Goal: Information Seeking & Learning: Learn about a topic

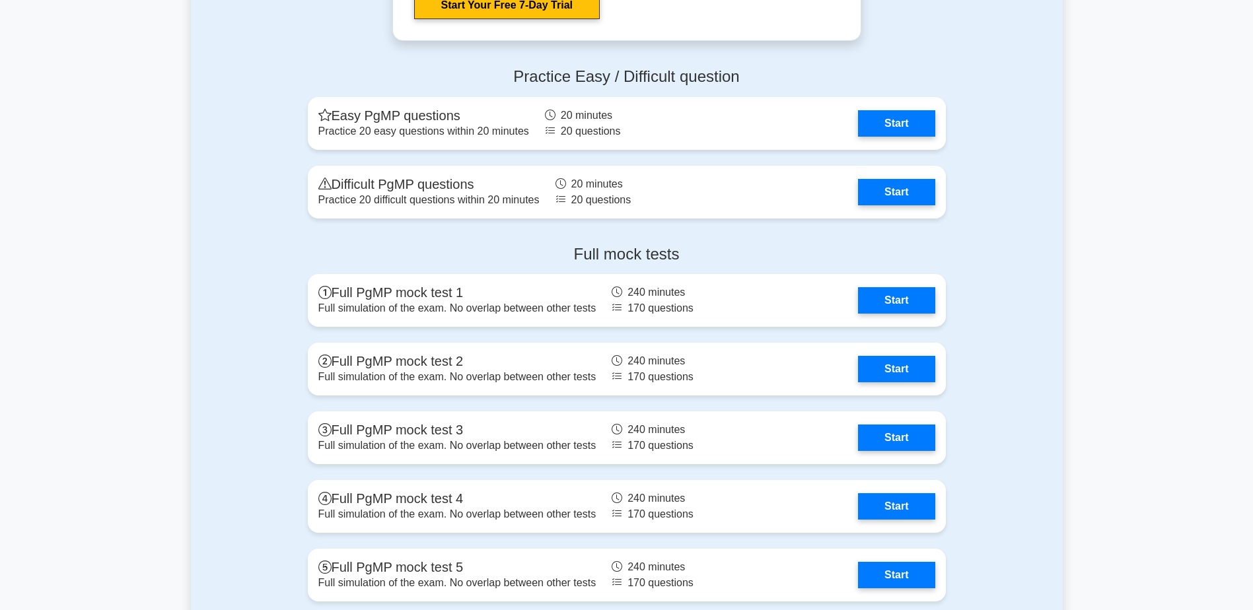
scroll to position [2136, 0]
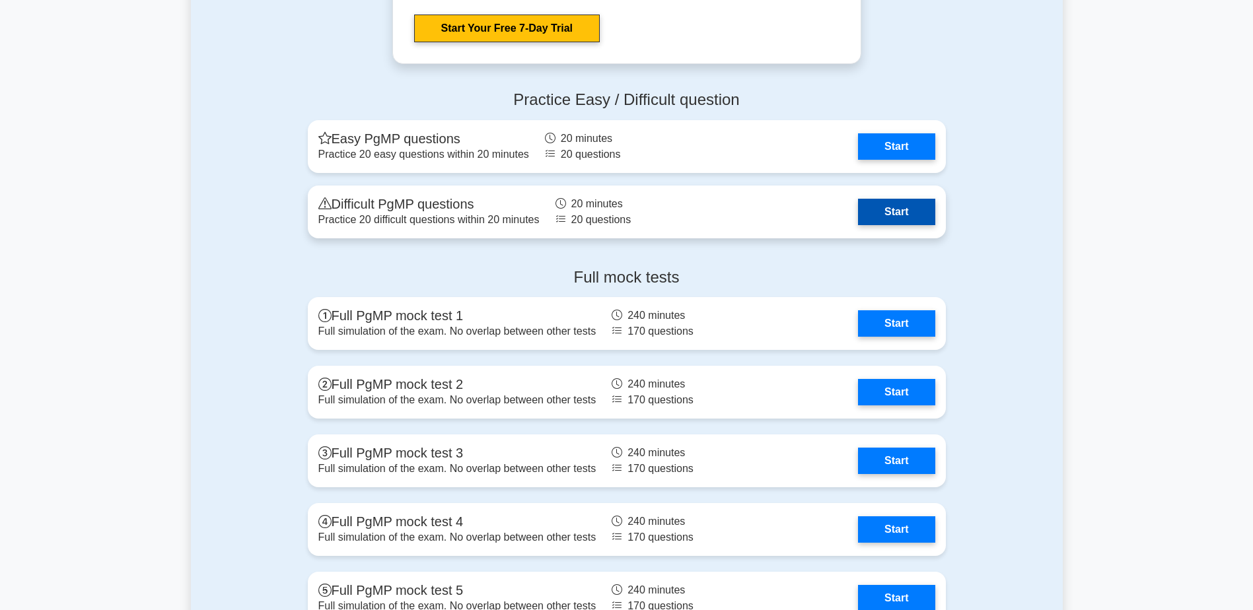
click at [829, 211] on link "Start" at bounding box center [896, 212] width 77 height 26
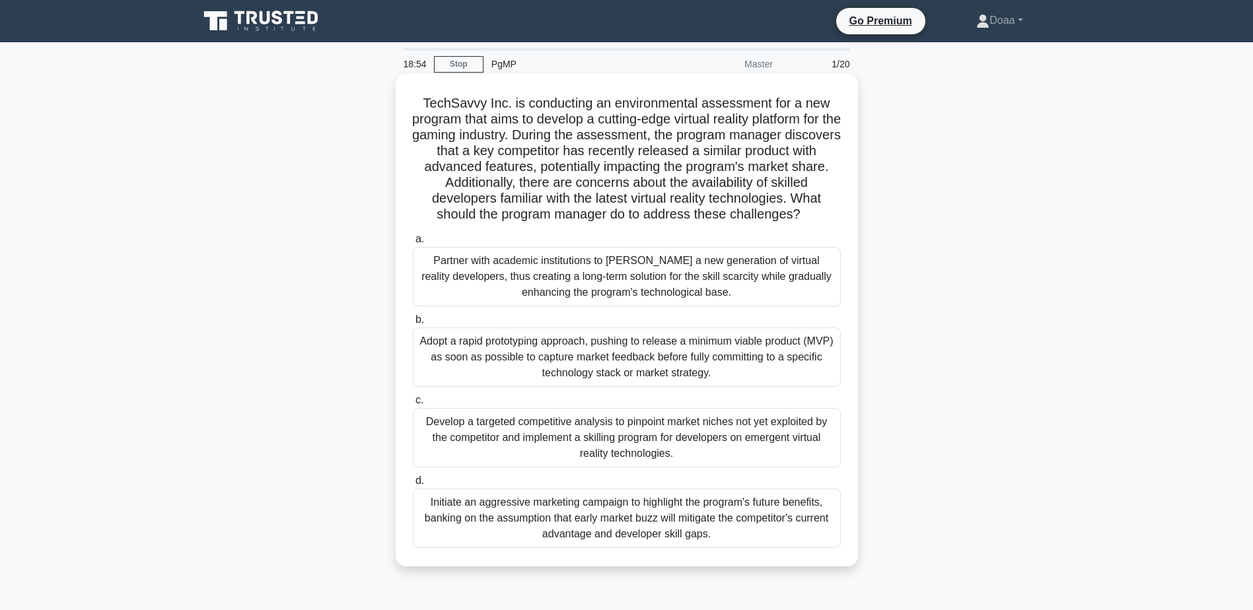
click at [625, 374] on div "Adopt a rapid prototyping approach, pushing to release a minimum viable product…" at bounding box center [627, 357] width 428 height 59
click at [413, 324] on input "b. Adopt a rapid prototyping approach, pushing to release a minimum viable prod…" at bounding box center [413, 320] width 0 height 9
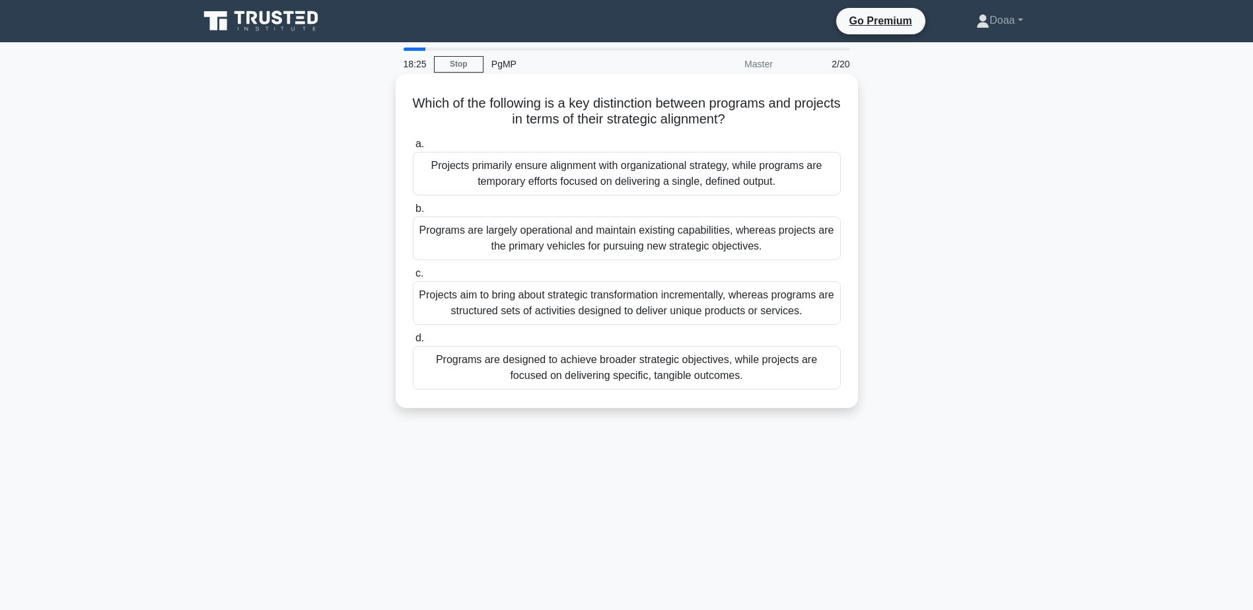
click at [750, 375] on div "Programs are designed to achieve broader strategic objectives, while projects a…" at bounding box center [627, 368] width 428 height 44
click at [413, 343] on input "d. Programs are designed to achieve broader strategic objectives, while project…" at bounding box center [413, 338] width 0 height 9
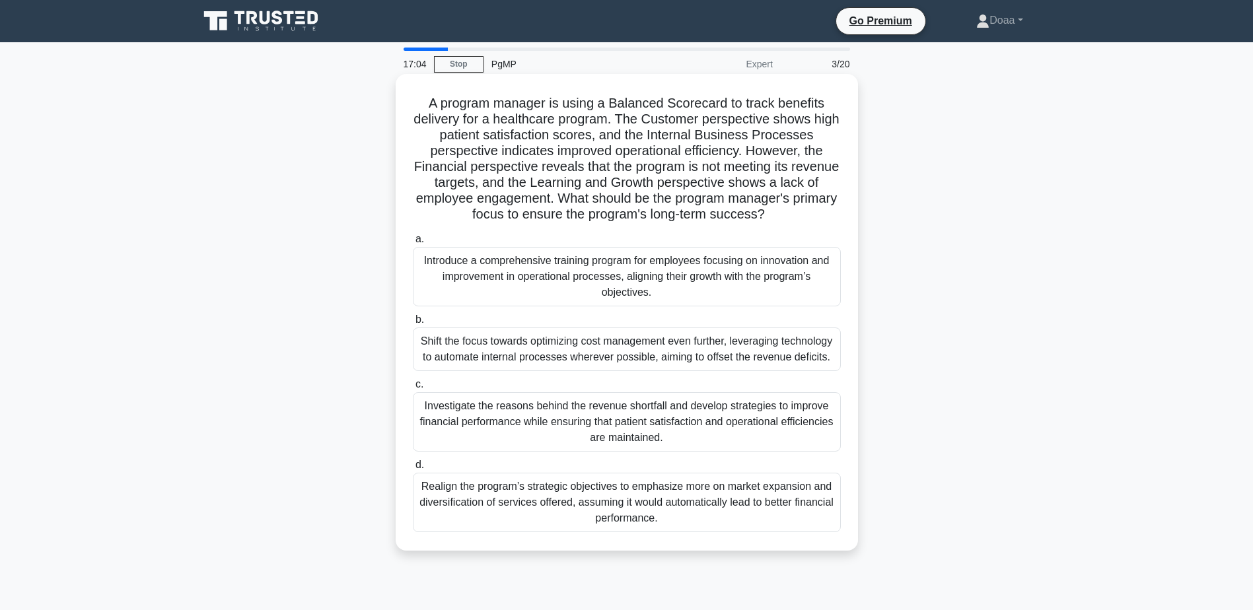
click at [528, 424] on div "Investigate the reasons behind the revenue shortfall and develop strategies to …" at bounding box center [627, 421] width 428 height 59
click at [413, 389] on input "c. Investigate the reasons behind the revenue shortfall and develop strategies …" at bounding box center [413, 384] width 0 height 9
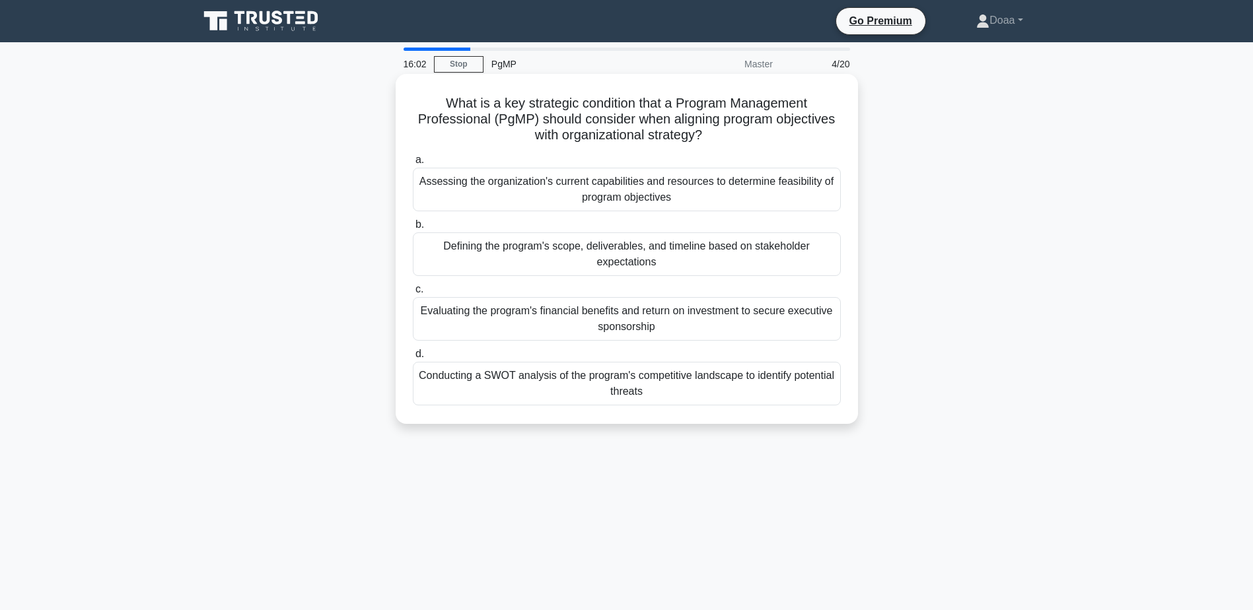
click at [588, 259] on div "Defining the program's scope, deliverables, and timeline based on stakeholder e…" at bounding box center [627, 254] width 428 height 44
click at [413, 229] on input "b. Defining the program's scope, deliverables, and timeline based on stakeholde…" at bounding box center [413, 225] width 0 height 9
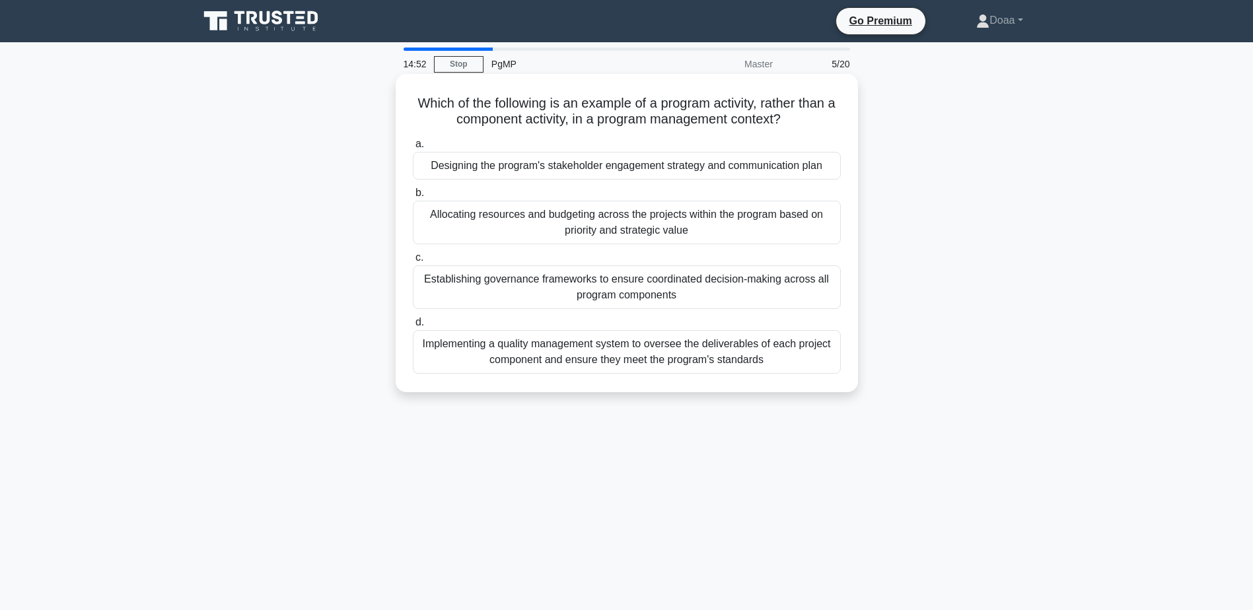
click at [588, 171] on div "Designing the program's stakeholder engagement strategy and communication plan" at bounding box center [627, 166] width 428 height 28
click at [413, 149] on input "a. Designing the program's stakeholder engagement strategy and communication pl…" at bounding box center [413, 144] width 0 height 9
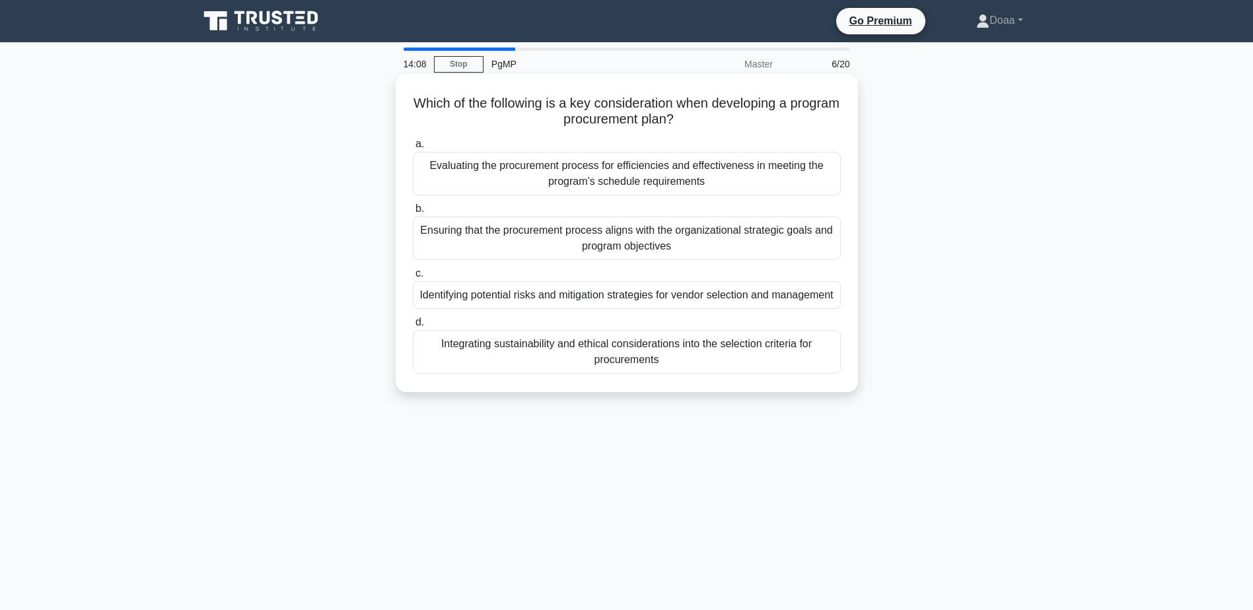
click at [687, 242] on div "Ensuring that the procurement process aligns with the organizational strategic …" at bounding box center [627, 239] width 428 height 44
click at [413, 213] on input "b. Ensuring that the procurement process aligns with the organizational strateg…" at bounding box center [413, 209] width 0 height 9
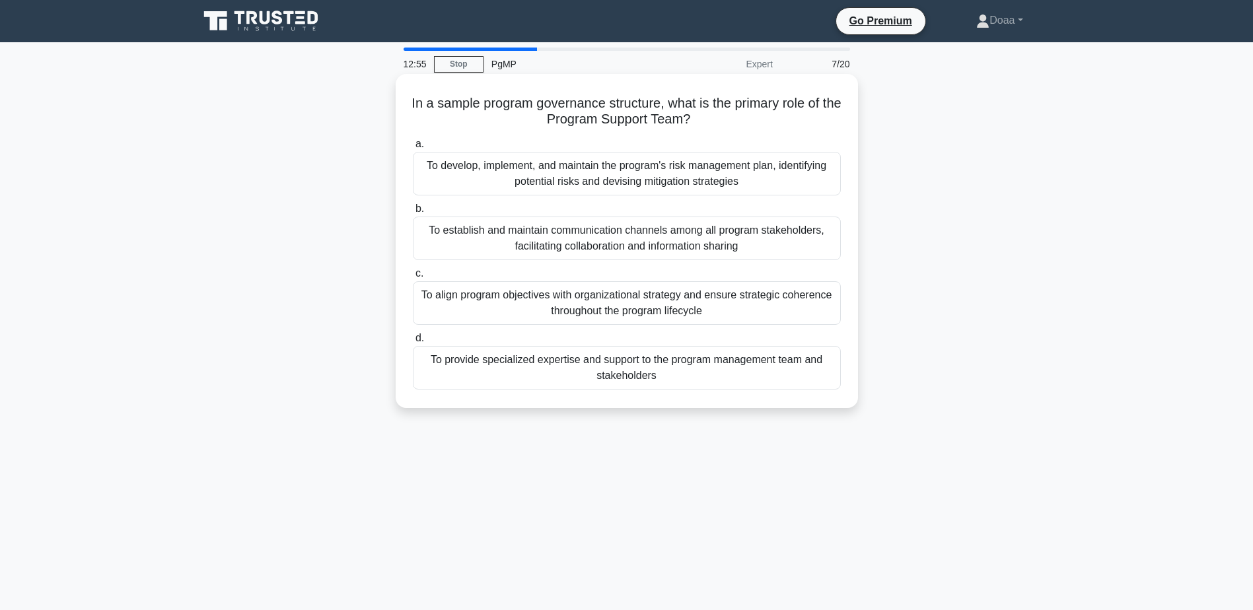
click at [740, 368] on div "To provide specialized expertise and support to the program management team and…" at bounding box center [627, 368] width 428 height 44
click at [413, 343] on input "d. To provide specialized expertise and support to the program management team …" at bounding box center [413, 338] width 0 height 9
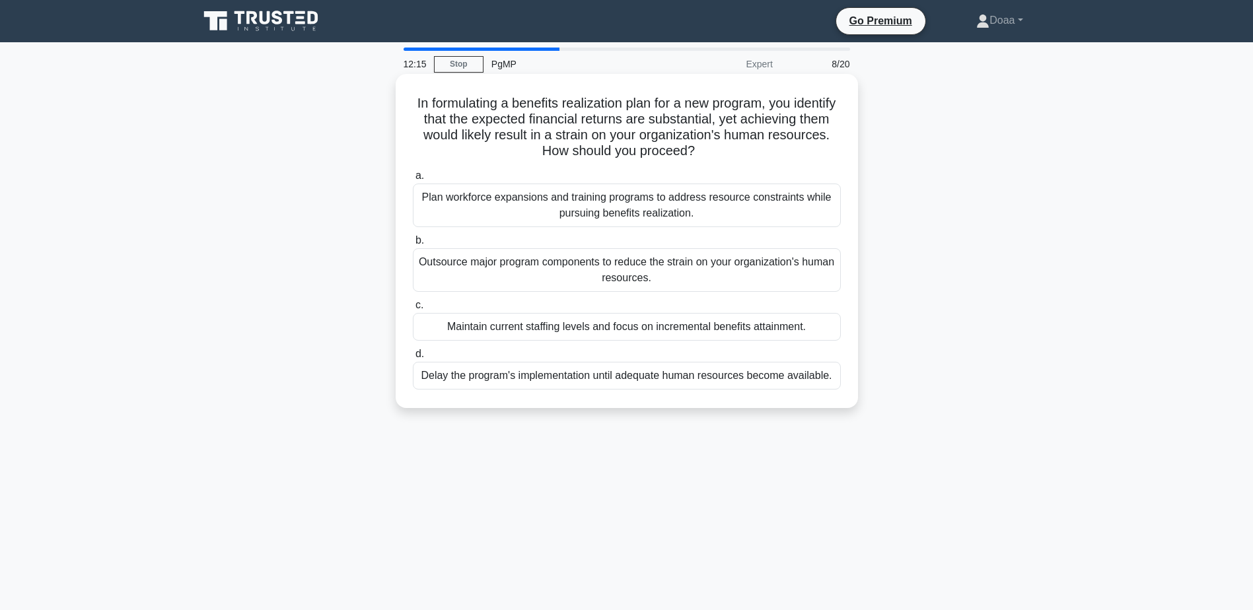
click at [742, 213] on div "Plan workforce expansions and training programs to address resource constraints…" at bounding box center [627, 206] width 428 height 44
click at [413, 180] on input "a. Plan workforce expansions and training programs to address resource constrai…" at bounding box center [413, 176] width 0 height 9
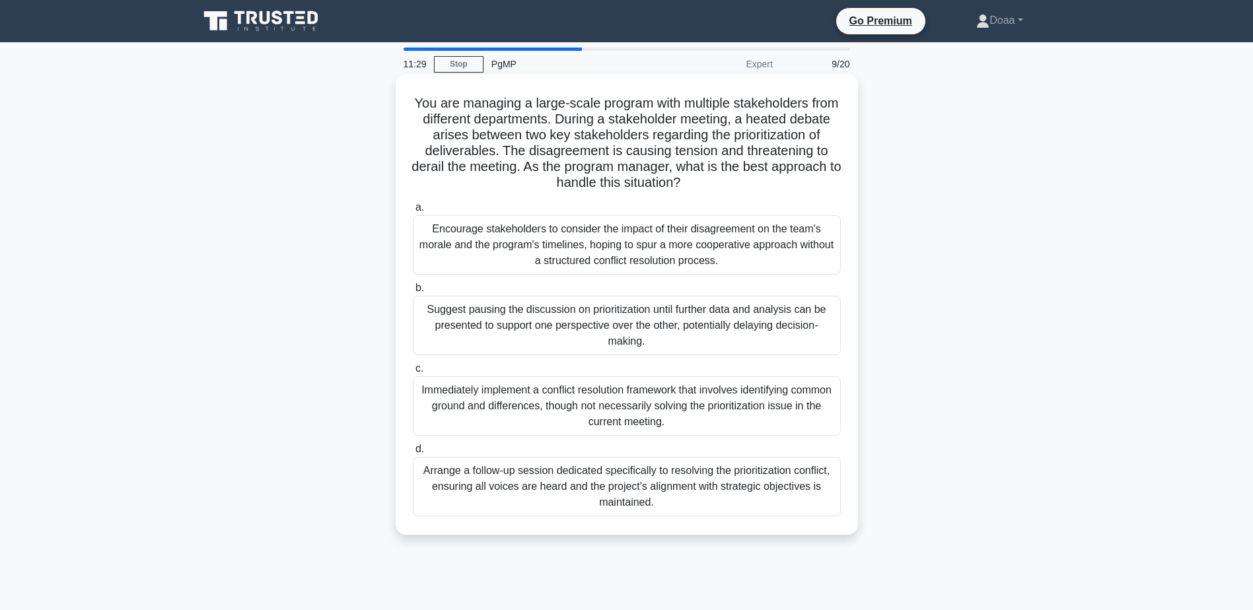
click at [719, 500] on div "Arrange a follow-up session dedicated specifically to resolving the prioritizat…" at bounding box center [627, 486] width 428 height 59
click at [413, 454] on input "d. Arrange a follow-up session dedicated specifically to resolving the prioriti…" at bounding box center [413, 449] width 0 height 9
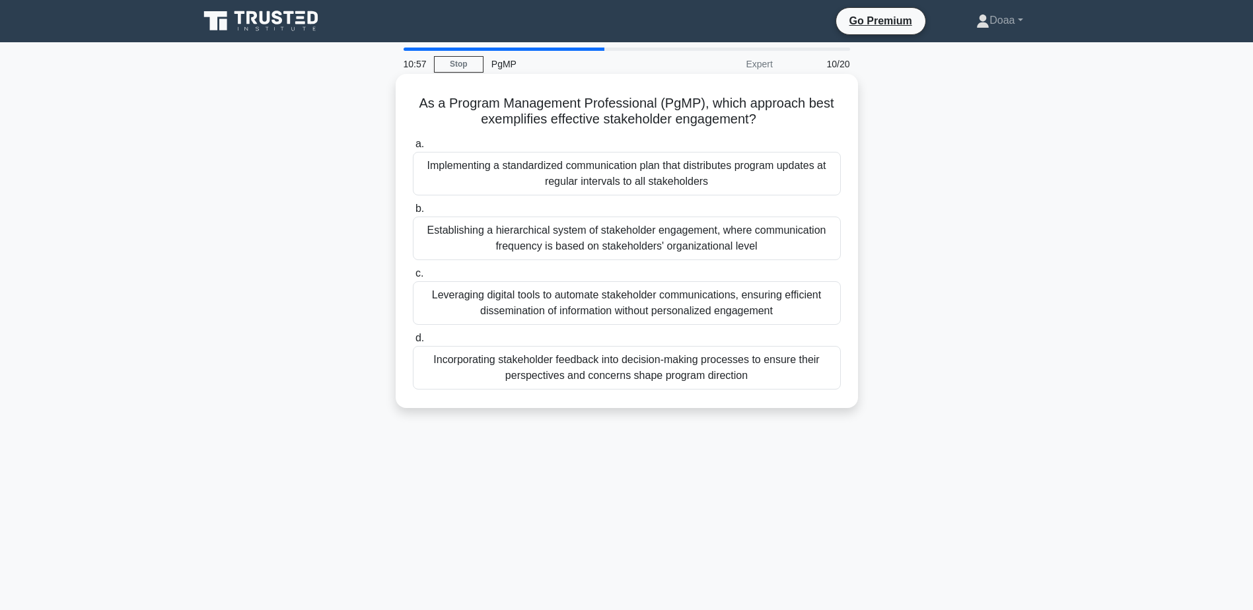
click at [733, 374] on div "Incorporating stakeholder feedback into decision-making processes to ensure the…" at bounding box center [627, 368] width 428 height 44
click at [413, 343] on input "d. Incorporating stakeholder feedback into decision-making processes to ensure …" at bounding box center [413, 338] width 0 height 9
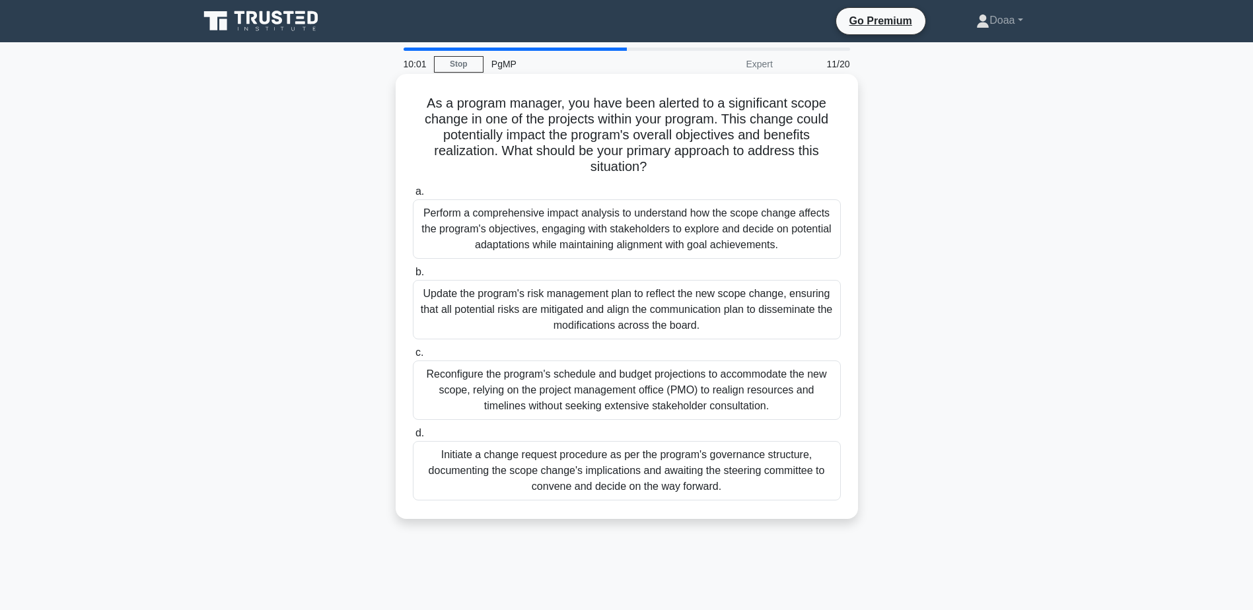
click at [652, 232] on div "Perform a comprehensive impact analysis to understand how the scope change affe…" at bounding box center [627, 228] width 428 height 59
click at [413, 196] on input "a. Perform a comprehensive impact analysis to understand how the scope change a…" at bounding box center [413, 192] width 0 height 9
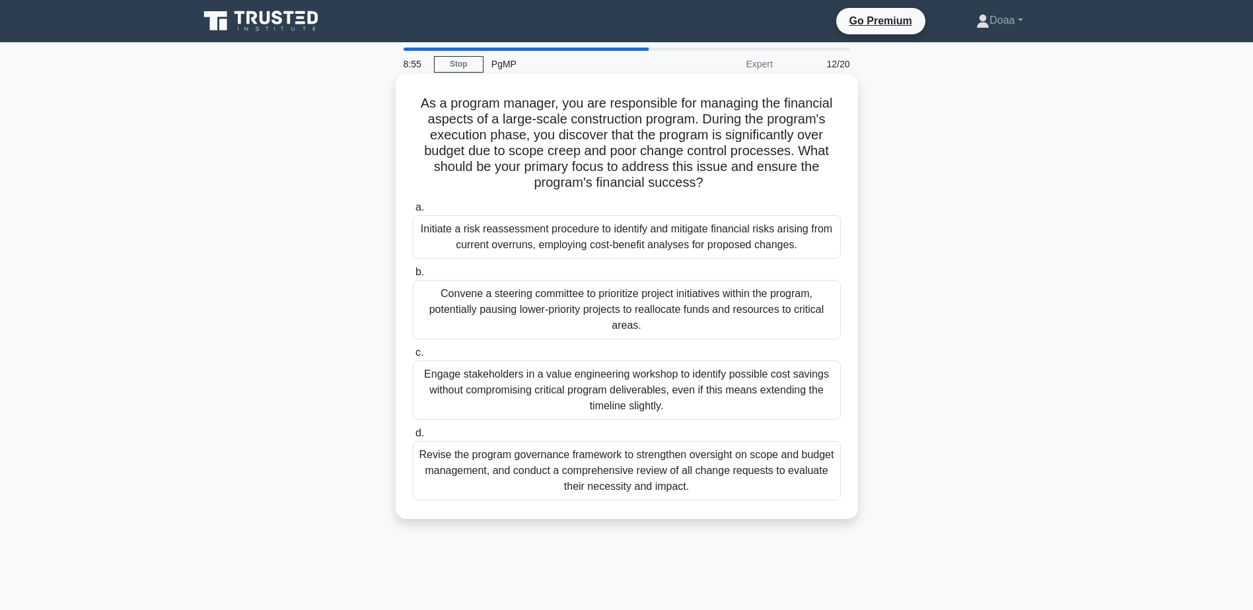
click at [741, 487] on div "Revise the program governance framework to strengthen oversight on scope and bu…" at bounding box center [627, 470] width 428 height 59
click at [413, 438] on input "d. Revise the program governance framework to strengthen oversight on scope and…" at bounding box center [413, 433] width 0 height 9
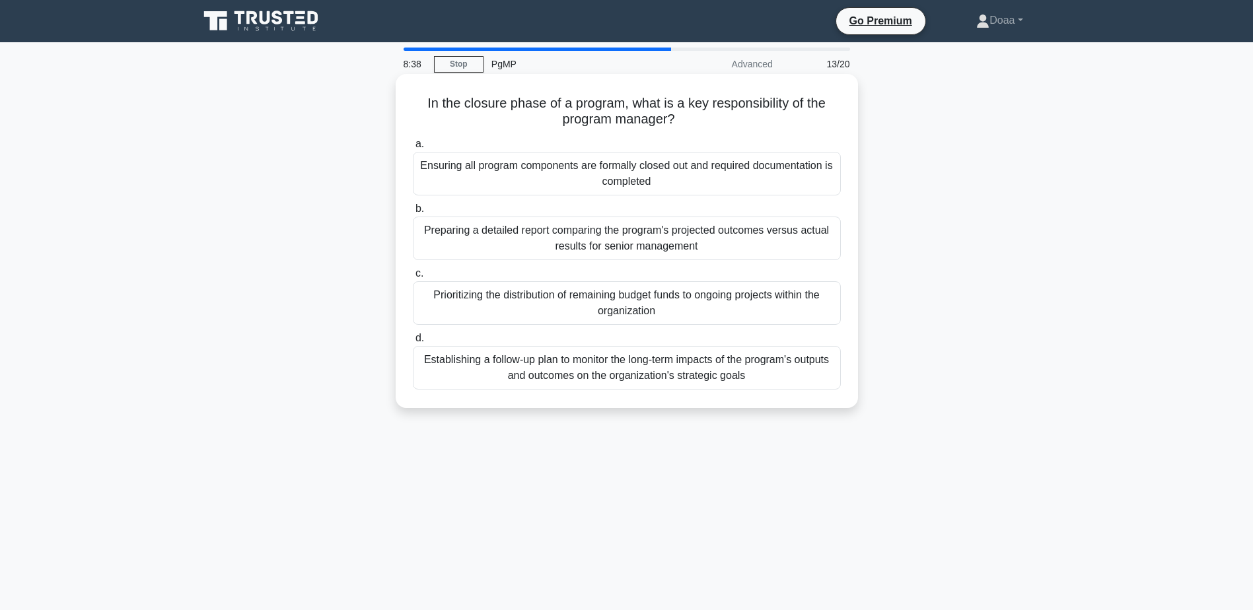
click at [718, 177] on div "Ensuring all program components are formally closed out and required documentat…" at bounding box center [627, 174] width 428 height 44
click at [413, 149] on input "a. Ensuring all program components are formally closed out and required documen…" at bounding box center [413, 144] width 0 height 9
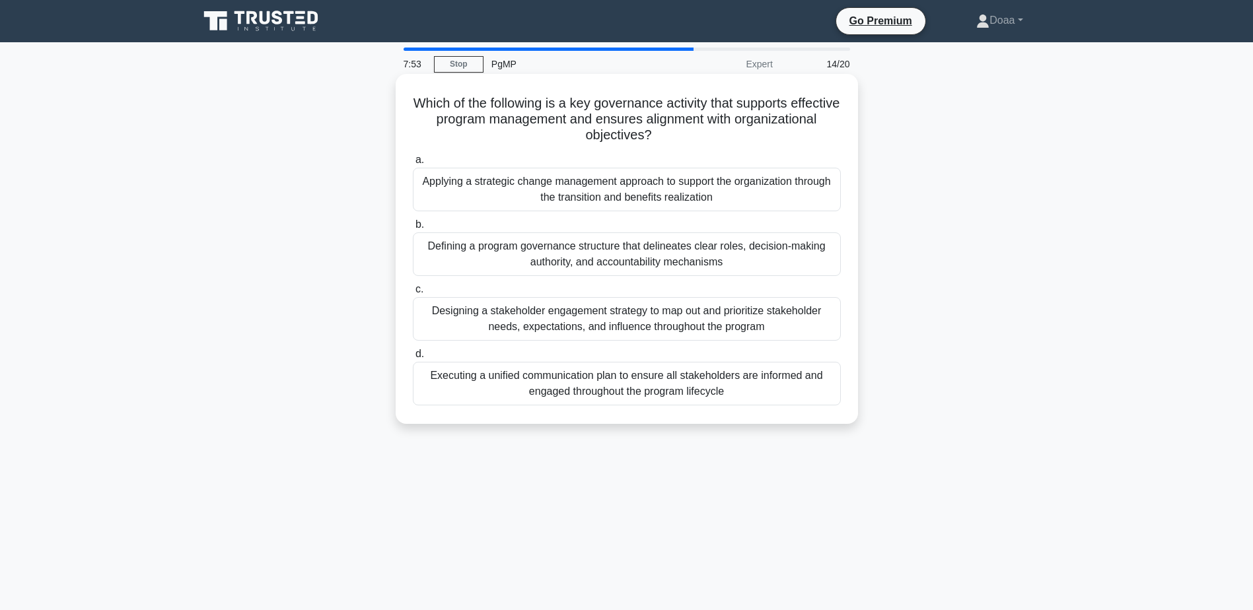
click at [709, 391] on div "Executing a unified communication plan to ensure all stakeholders are informed …" at bounding box center [627, 384] width 428 height 44
click at [413, 359] on input "d. Executing a unified communication plan to ensure all stakeholders are inform…" at bounding box center [413, 354] width 0 height 9
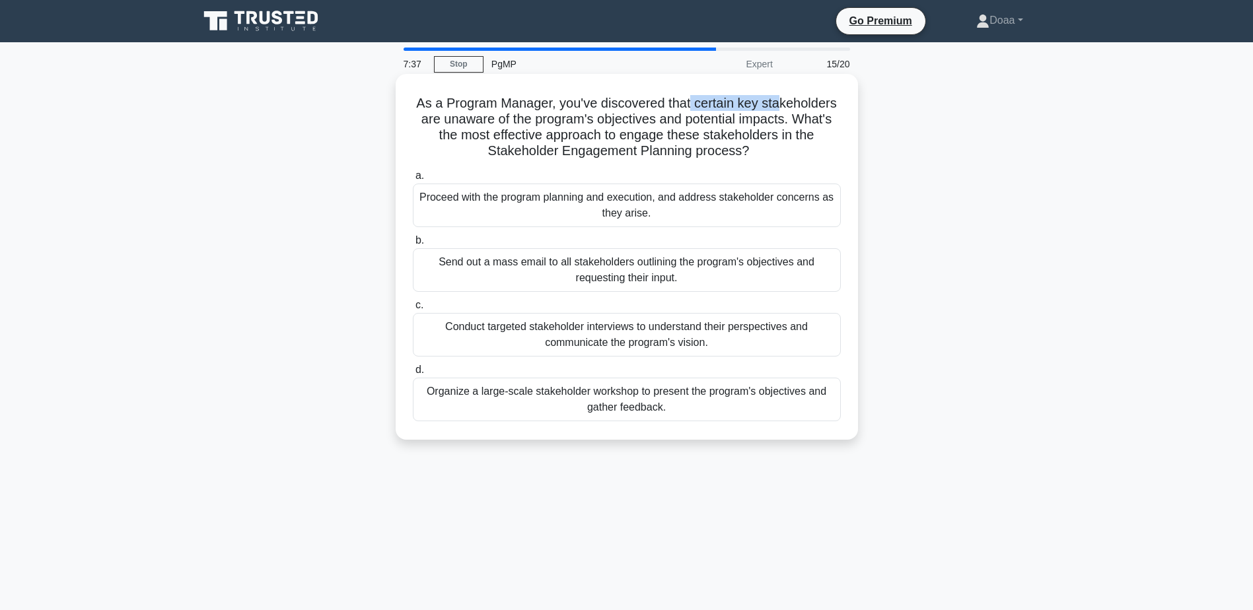
drag, startPoint x: 699, startPoint y: 104, endPoint x: 785, endPoint y: 98, distance: 86.1
click at [785, 98] on h5 "As a Program Manager, you've discovered that certain key stakeholders are unawa…" at bounding box center [626, 127] width 431 height 65
click at [758, 343] on div "Conduct targeted stakeholder interviews to understand their perspectives and co…" at bounding box center [627, 335] width 428 height 44
click at [413, 310] on input "c. Conduct targeted stakeholder interviews to understand their perspectives and…" at bounding box center [413, 305] width 0 height 9
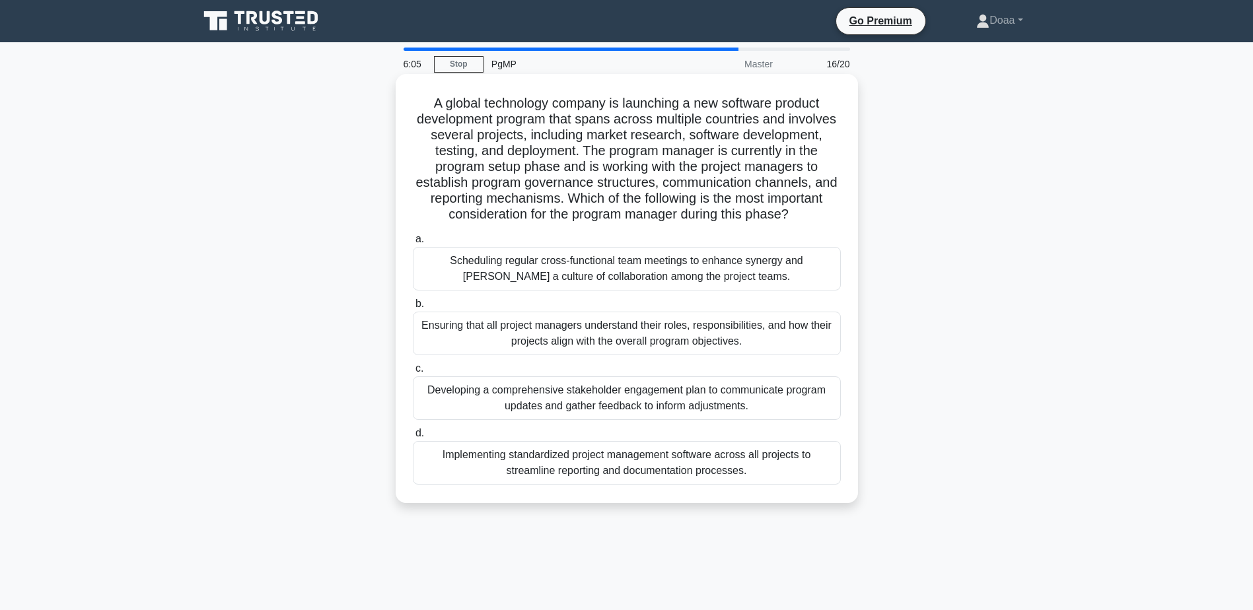
click at [545, 353] on div "Ensuring that all project managers understand their roles, responsibilities, an…" at bounding box center [627, 334] width 428 height 44
click at [413, 308] on input "b. Ensuring that all project managers understand their roles, responsibilities,…" at bounding box center [413, 304] width 0 height 9
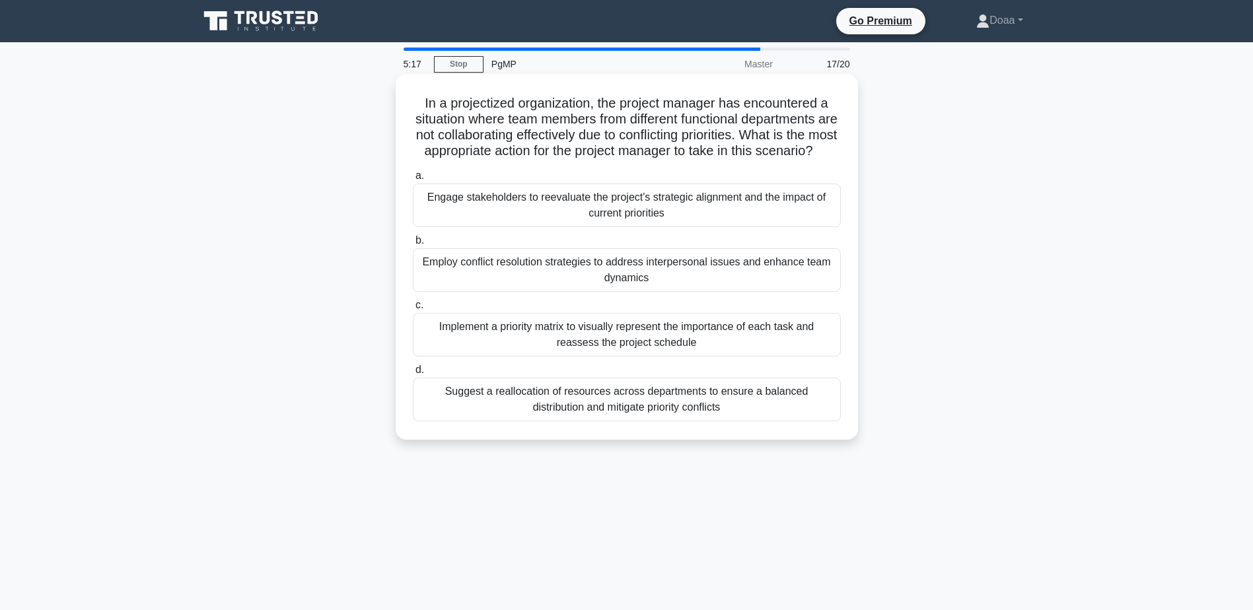
click at [716, 221] on div "Engage stakeholders to reevaluate the project's strategic alignment and the imp…" at bounding box center [627, 206] width 428 height 44
click at [413, 180] on input "a. Engage stakeholders to reevaluate the project's strategic alignment and the …" at bounding box center [413, 176] width 0 height 9
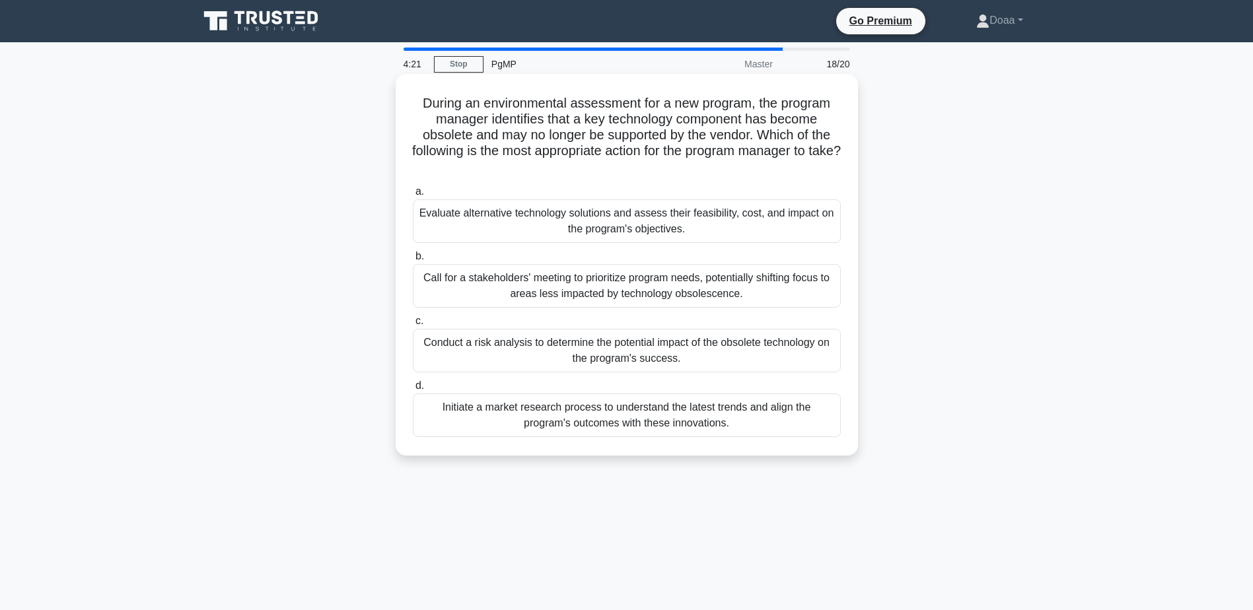
click at [724, 283] on div "Call for a stakeholders' meeting to prioritize program needs, potentially shift…" at bounding box center [627, 286] width 428 height 44
click at [413, 261] on input "b. Call for a stakeholders' meeting to prioritize program needs, potentially sh…" at bounding box center [413, 256] width 0 height 9
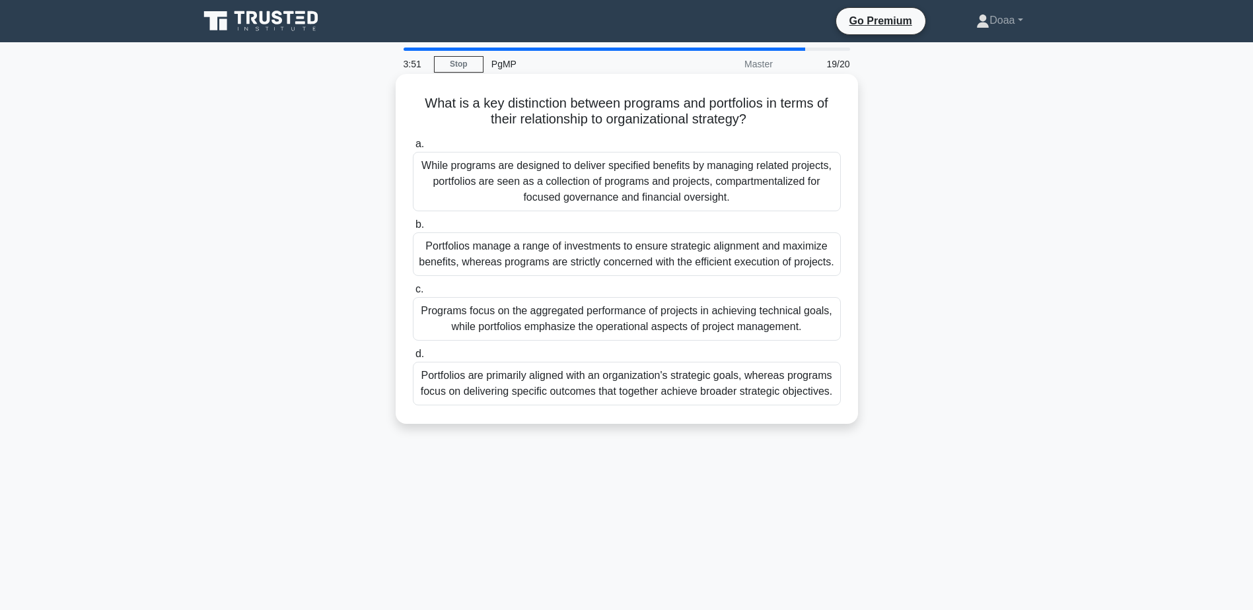
click at [637, 390] on div "Portfolios are primarily aligned with an organization's strategic goals, wherea…" at bounding box center [627, 384] width 428 height 44
click at [413, 359] on input "d. Portfolios are primarily aligned with an organization's strategic goals, whe…" at bounding box center [413, 354] width 0 height 9
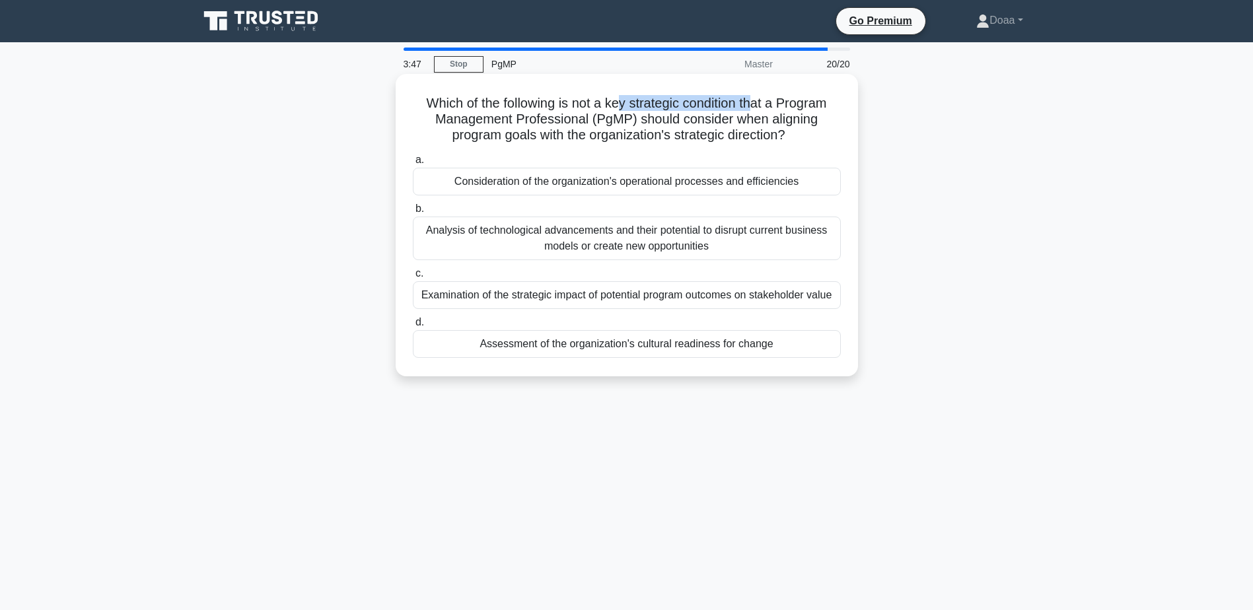
drag, startPoint x: 618, startPoint y: 109, endPoint x: 754, endPoint y: 109, distance: 136.0
click at [754, 109] on h5 "Which of the following is not a key strategic condition that a Program Manageme…" at bounding box center [626, 119] width 431 height 49
click at [678, 242] on div "Analysis of technological advancements and their potential to disrupt current b…" at bounding box center [627, 239] width 428 height 44
click at [413, 213] on input "b. Analysis of technological advancements and their potential to disrupt curren…" at bounding box center [413, 209] width 0 height 9
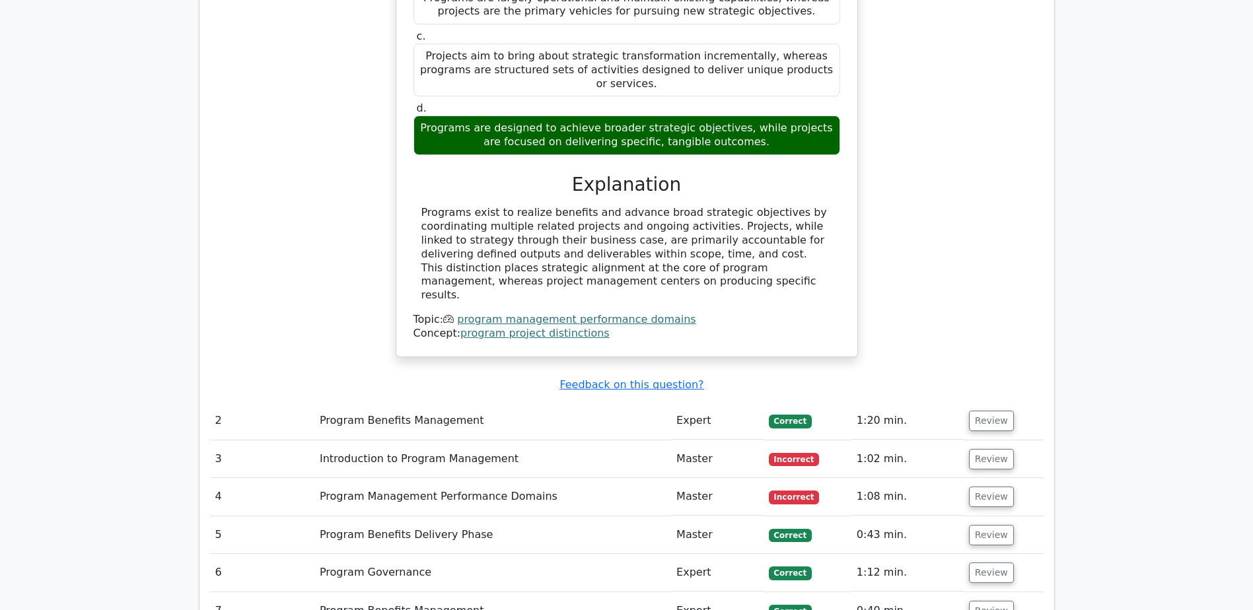
scroll to position [1453, 0]
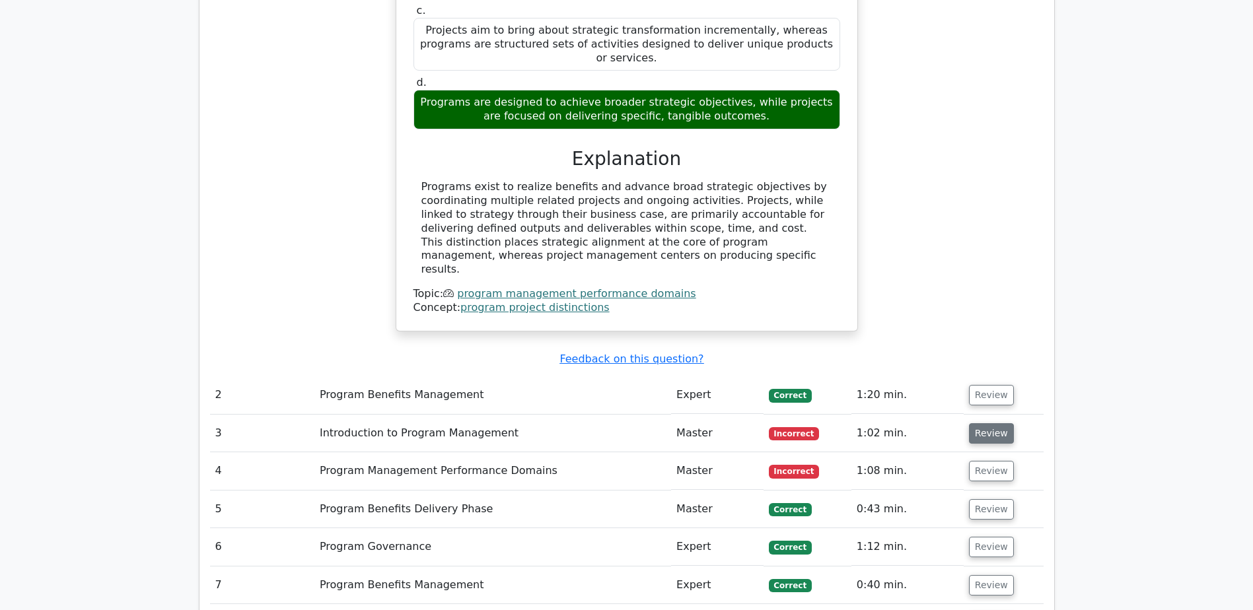
click at [987, 423] on button "Review" at bounding box center [991, 433] width 45 height 20
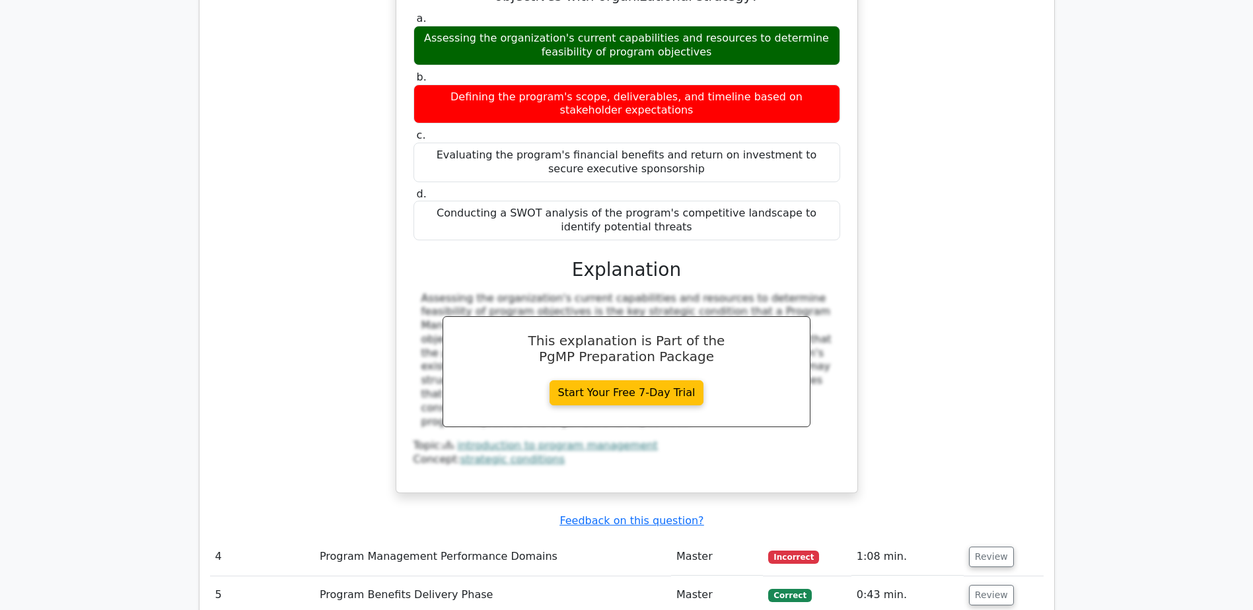
scroll to position [1981, 0]
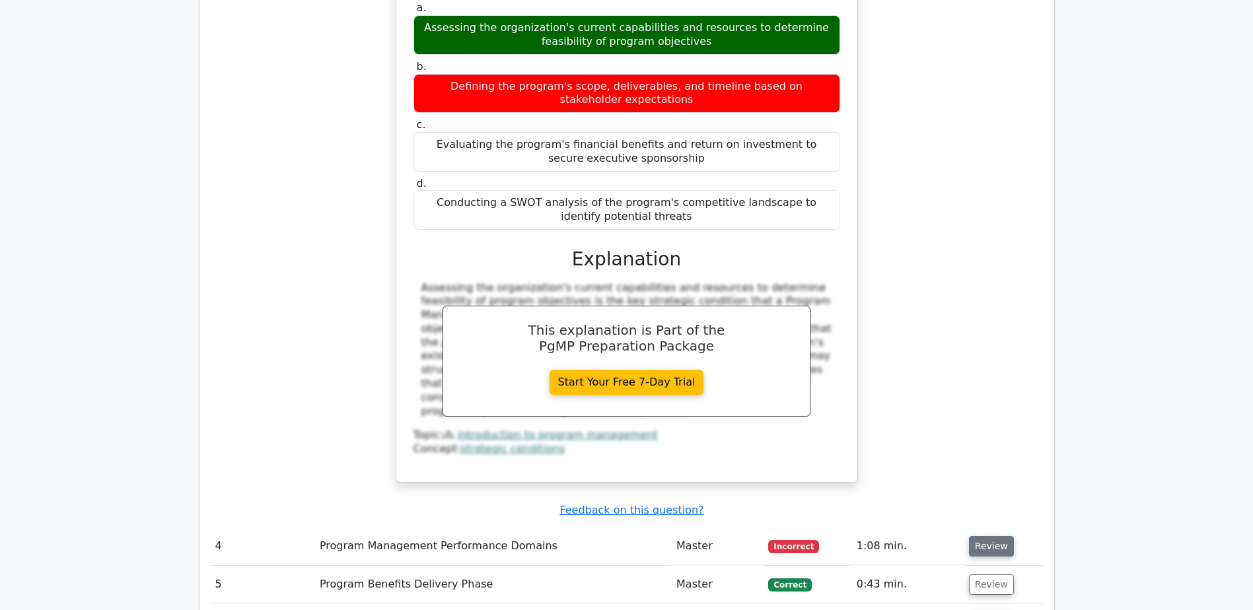
click at [973, 536] on button "Review" at bounding box center [991, 546] width 45 height 20
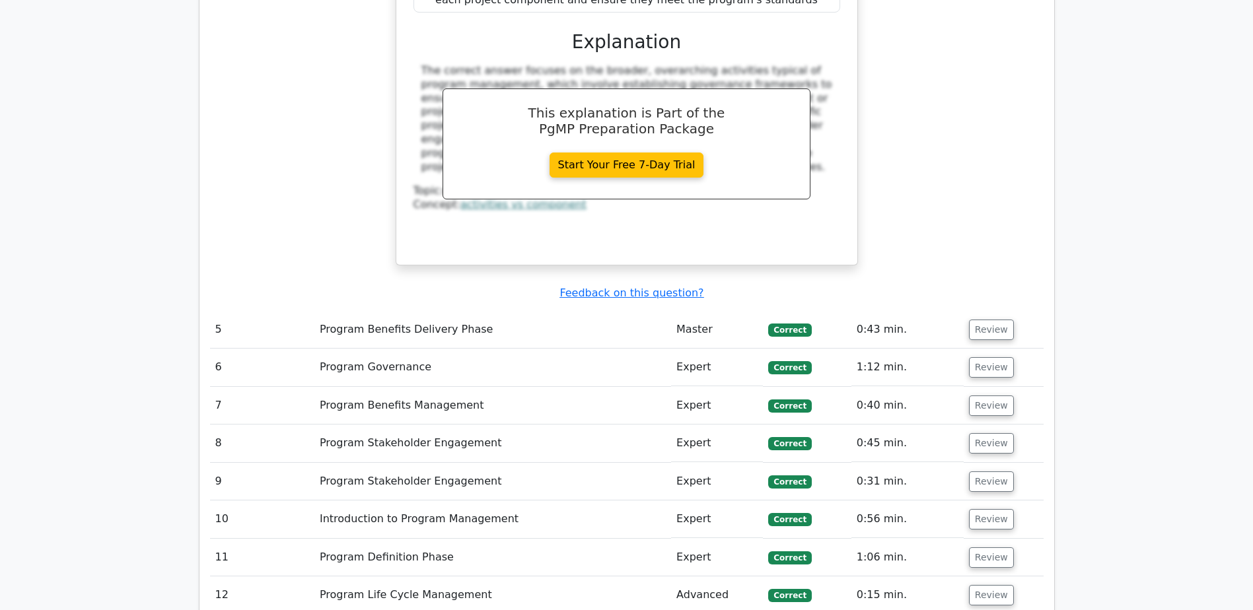
scroll to position [2972, 0]
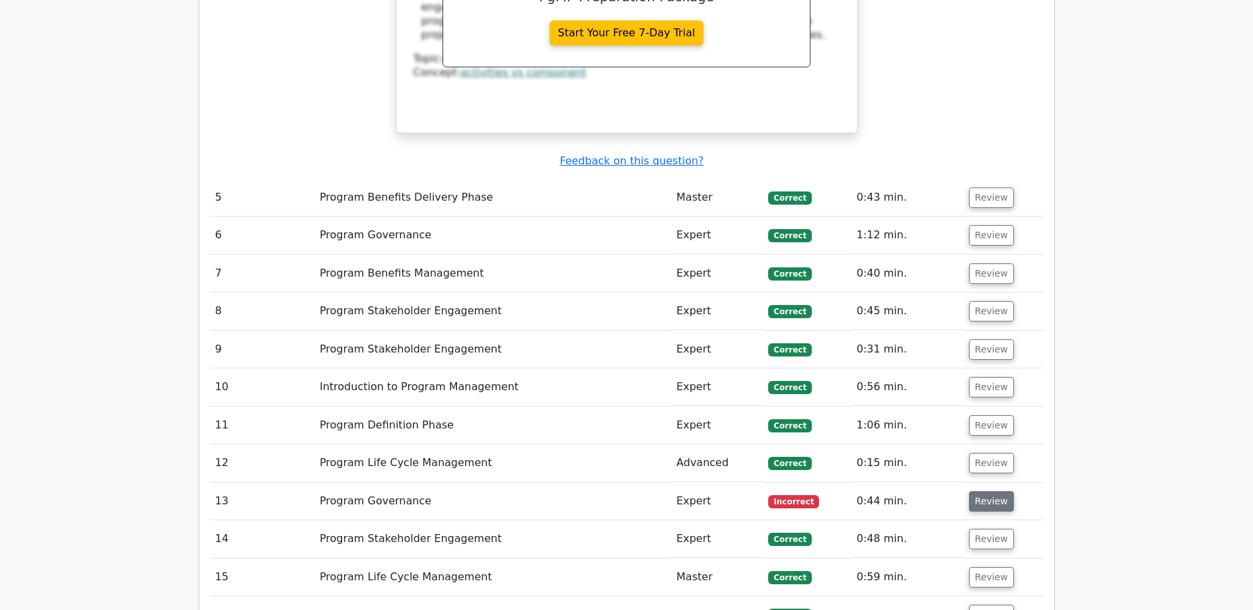
click at [982, 491] on button "Review" at bounding box center [991, 501] width 45 height 20
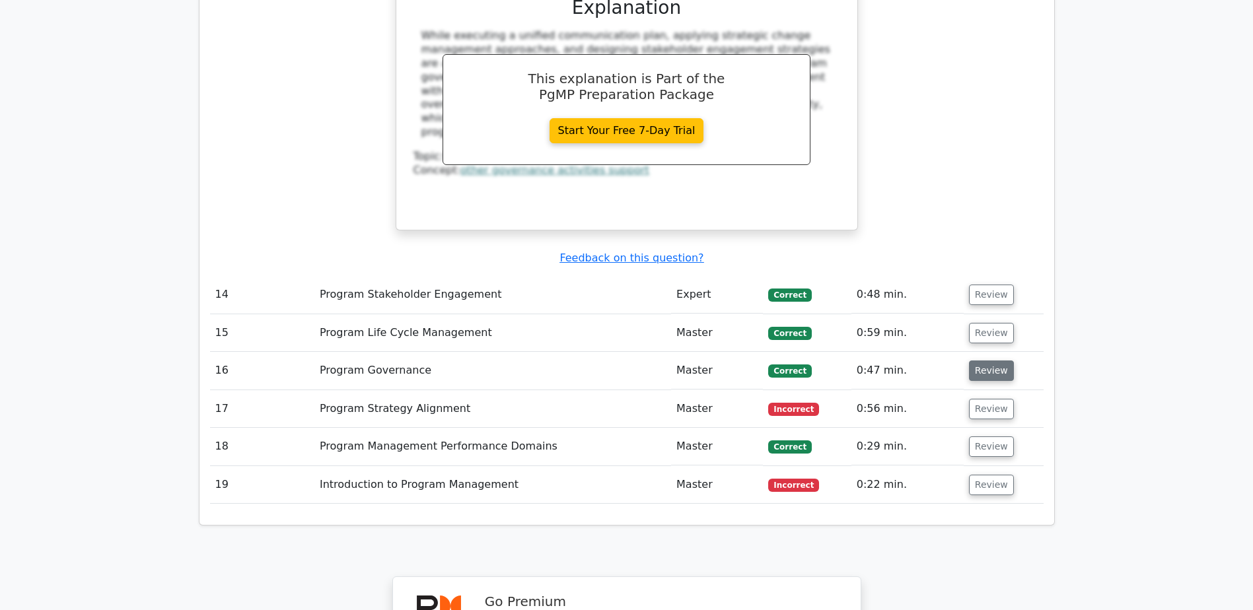
scroll to position [3830, 0]
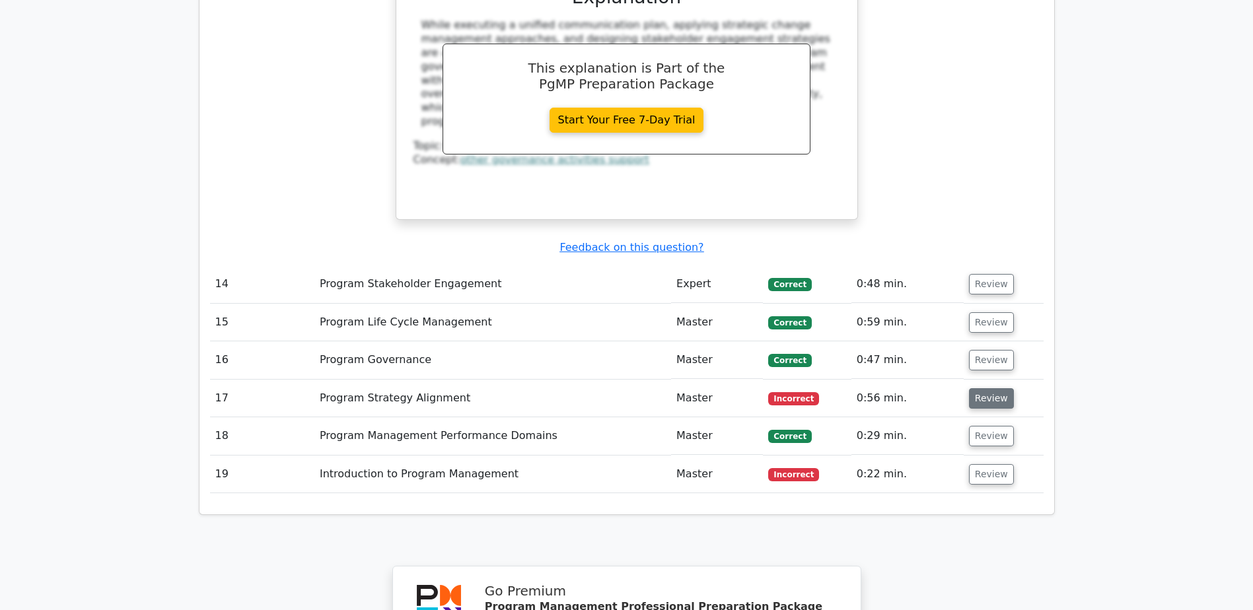
click at [975, 388] on button "Review" at bounding box center [991, 398] width 45 height 20
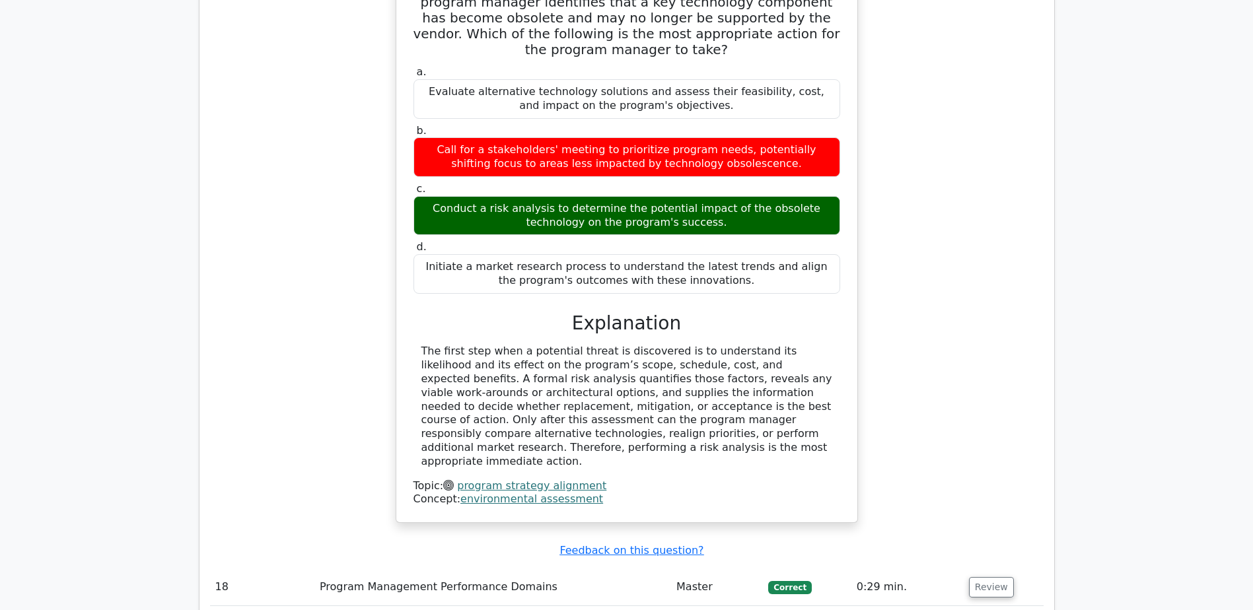
scroll to position [4292, 0]
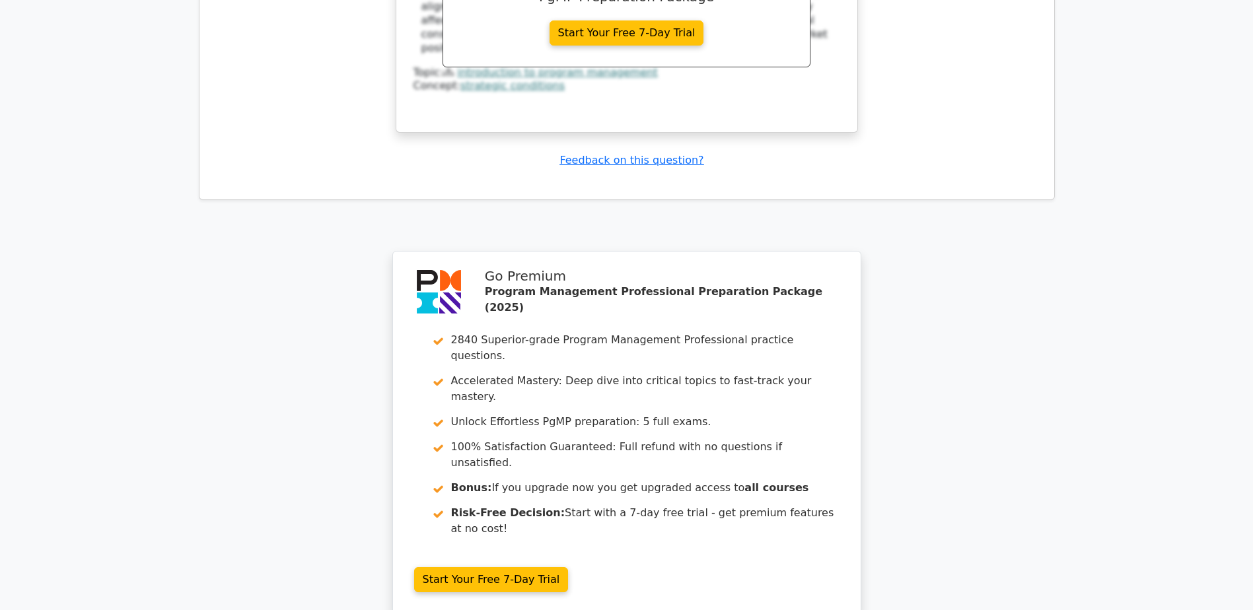
scroll to position [5383, 0]
